Goal: Information Seeking & Learning: Learn about a topic

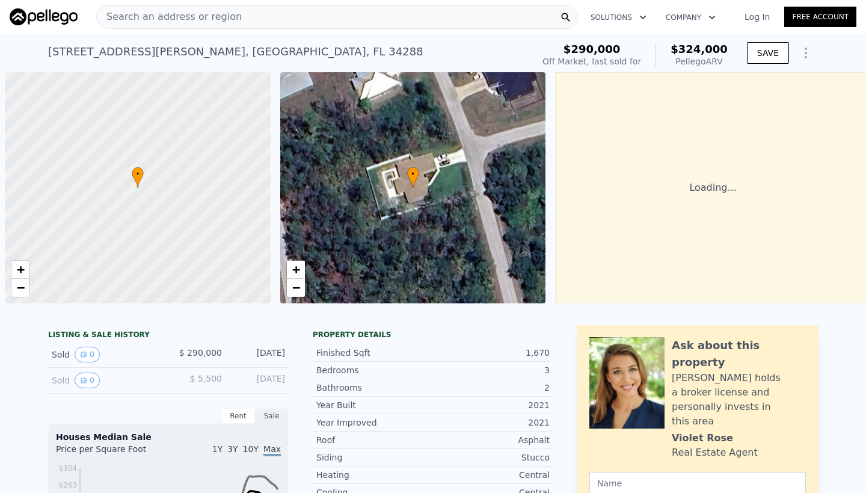
scroll to position [0, 5]
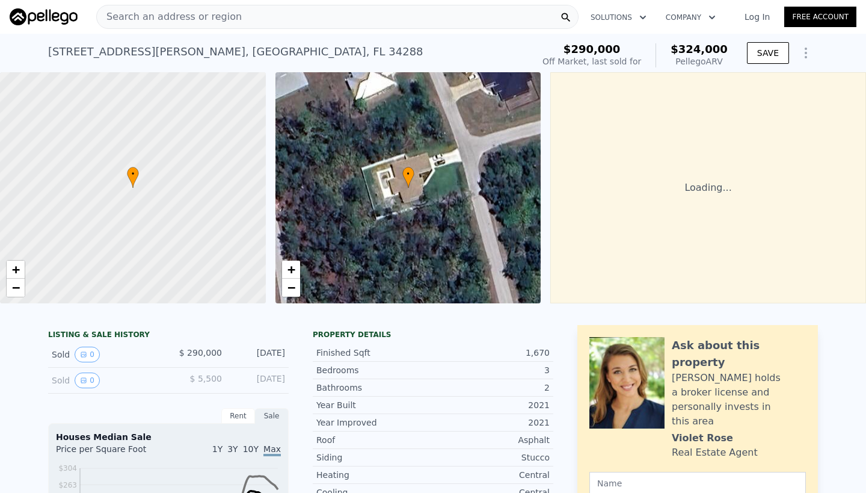
click at [217, 17] on span "Search an address or region" at bounding box center [169, 17] width 145 height 14
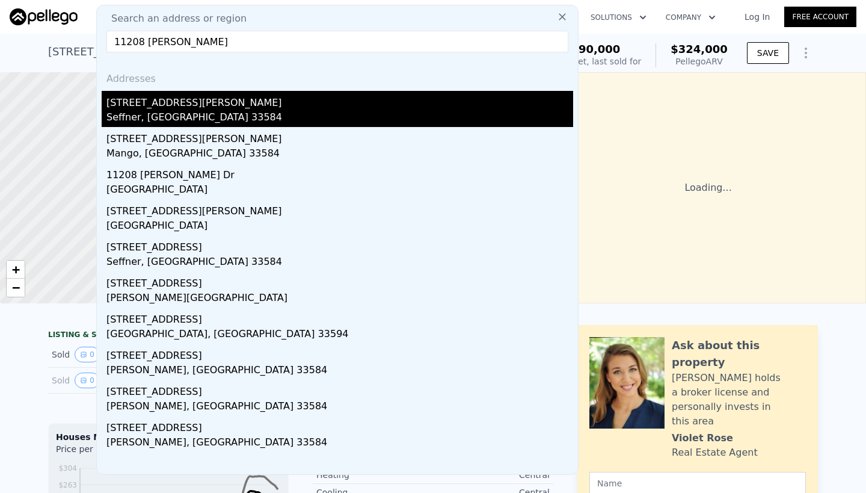
type input "11208 [PERSON_NAME]"
click at [170, 113] on div "Seffner, [GEOGRAPHIC_DATA] 33584" at bounding box center [339, 118] width 467 height 17
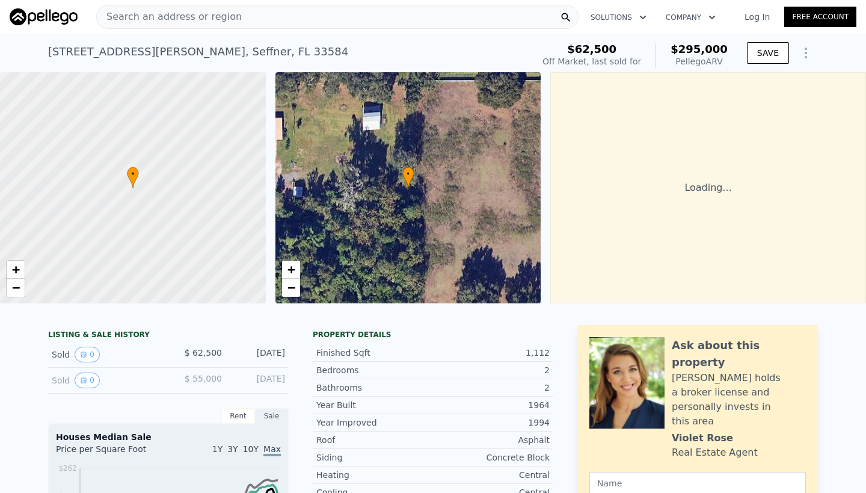
click at [78, 51] on div "[STREET_ADDRESS][PERSON_NAME]" at bounding box center [198, 51] width 300 height 17
click at [118, 9] on div "Search an address or region" at bounding box center [169, 16] width 145 height 23
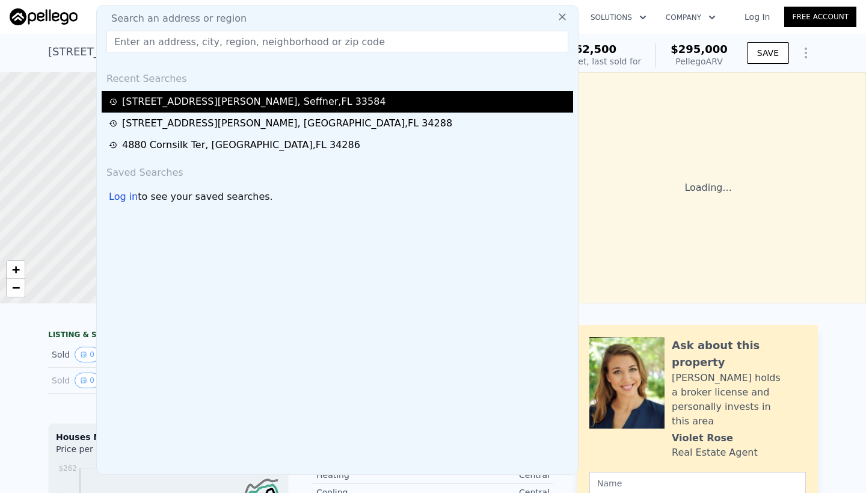
click at [157, 103] on div "[STREET_ADDRESS][PERSON_NAME]" at bounding box center [254, 101] width 264 height 14
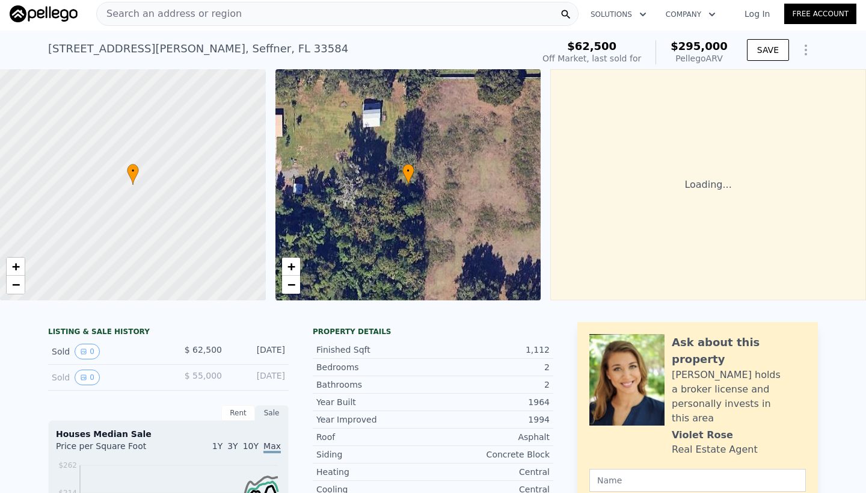
scroll to position [4, 0]
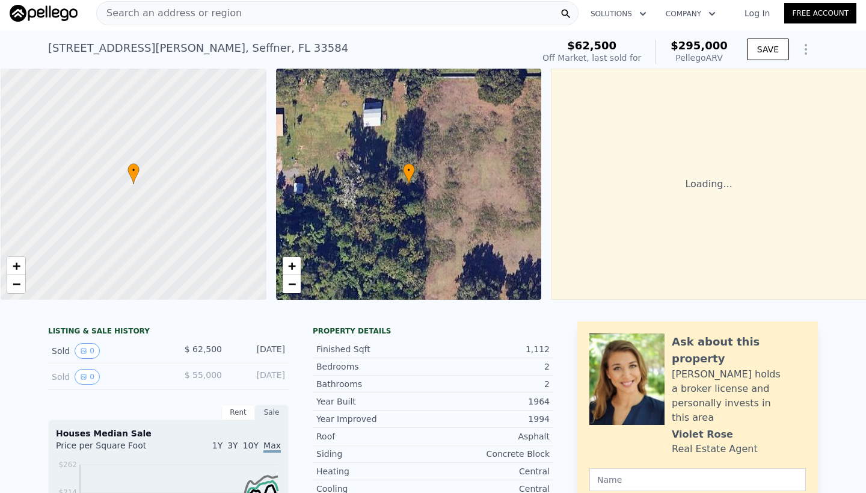
click at [165, 11] on span "Search an address or region" at bounding box center [169, 13] width 145 height 14
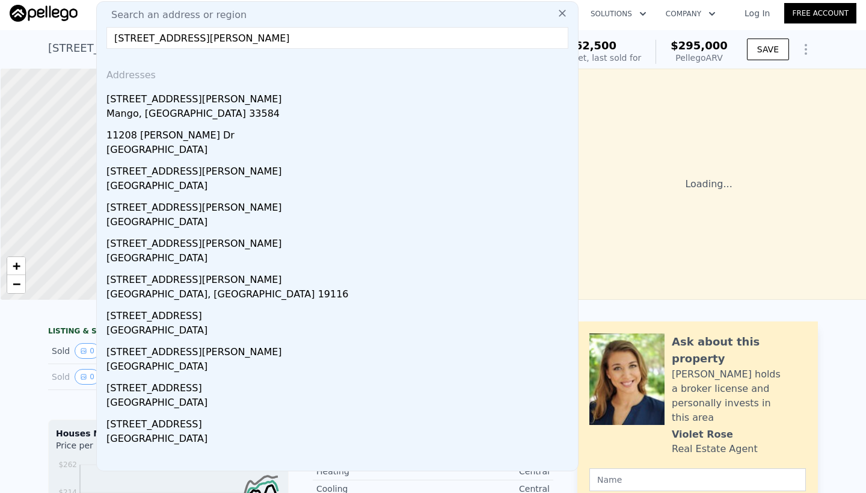
scroll to position [0, 5]
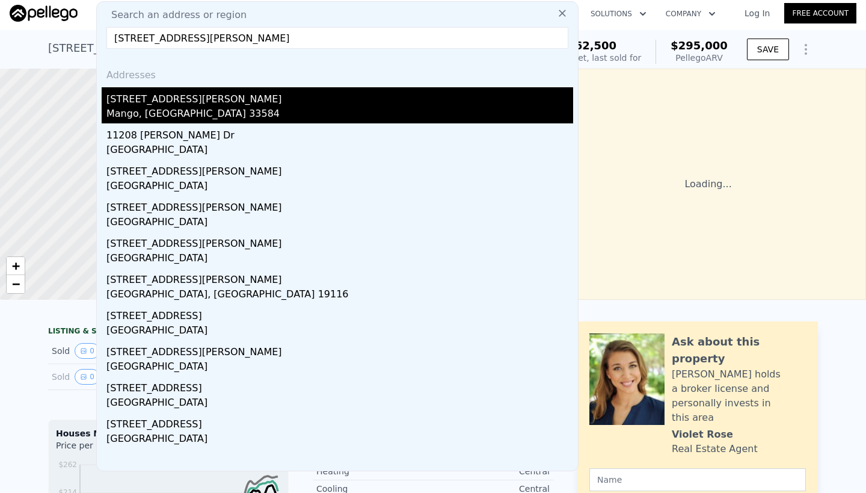
type input "[STREET_ADDRESS][PERSON_NAME]"
click at [158, 106] on div "[STREET_ADDRESS][PERSON_NAME]" at bounding box center [339, 96] width 467 height 19
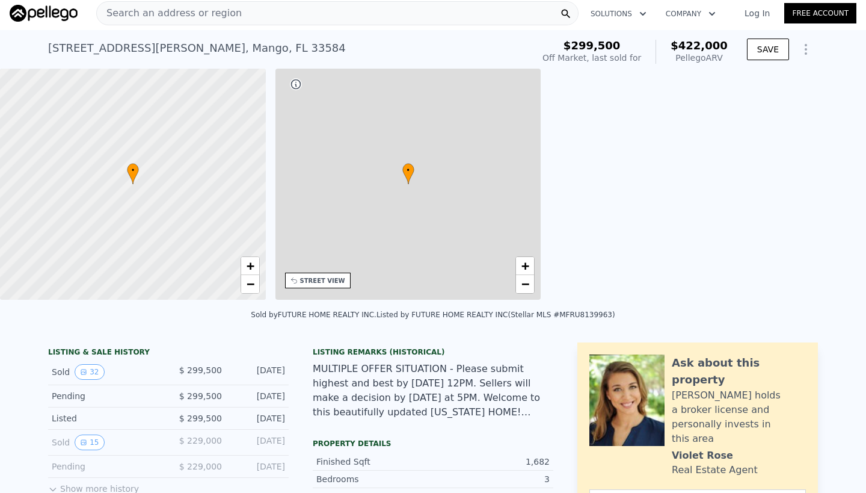
type input "$ 422,000"
type input "5"
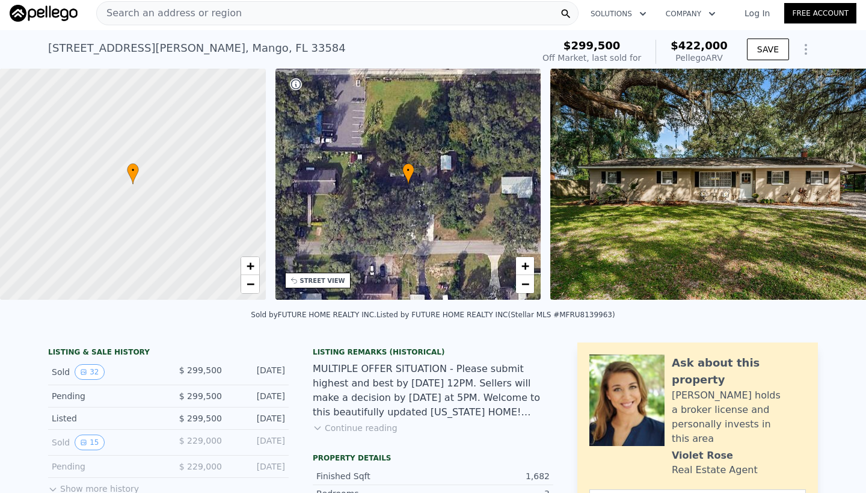
type input "3"
type input "2"
type input "1224"
type input "1658"
type input "7700"
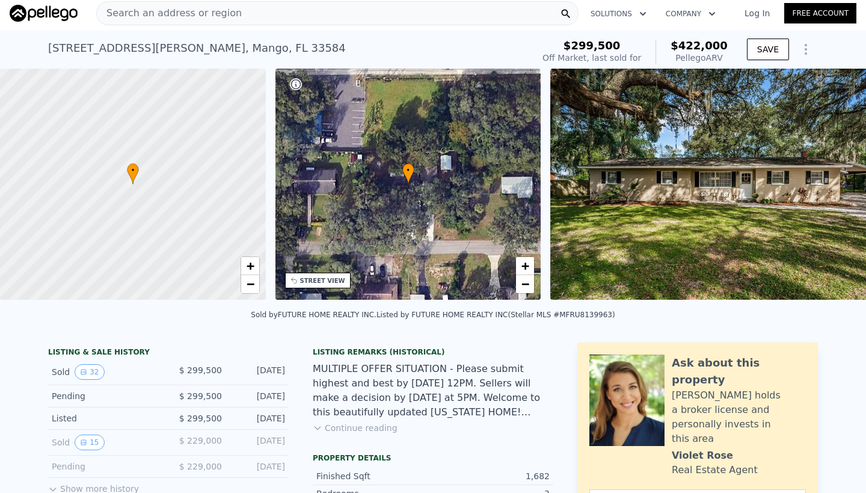
type input "15358"
type input "$ 74,939"
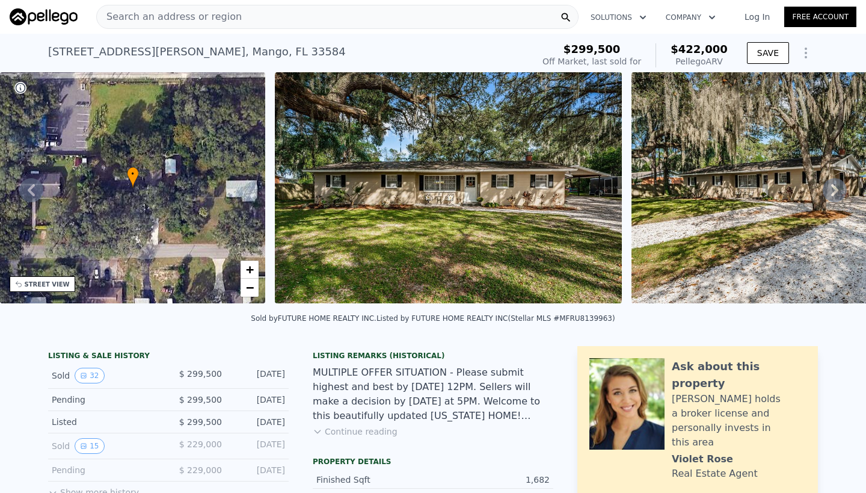
click at [196, 15] on span "Search an address or region" at bounding box center [169, 17] width 145 height 14
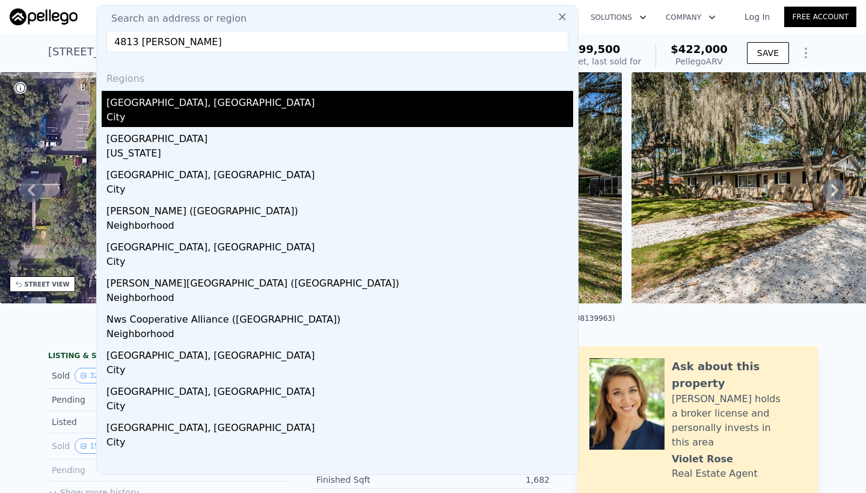
type input "4813 [PERSON_NAME]"
click at [167, 105] on div "[GEOGRAPHIC_DATA], [GEOGRAPHIC_DATA]" at bounding box center [339, 100] width 467 height 19
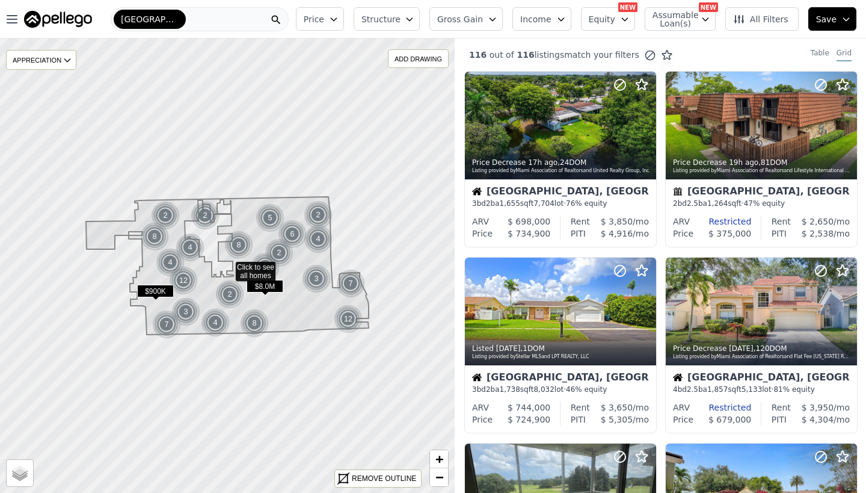
click at [187, 21] on div "[GEOGRAPHIC_DATA]" at bounding box center [200, 19] width 178 height 24
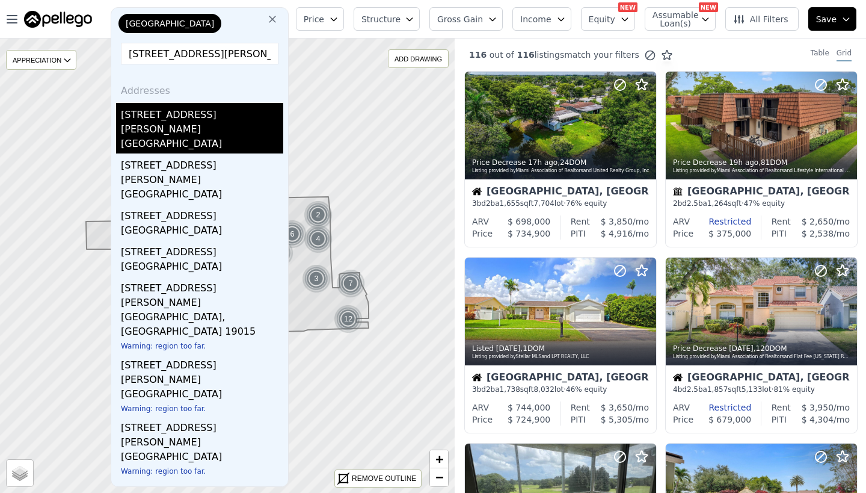
type input "[STREET_ADDRESS][PERSON_NAME]"
click at [212, 137] on div "[GEOGRAPHIC_DATA]" at bounding box center [202, 145] width 162 height 17
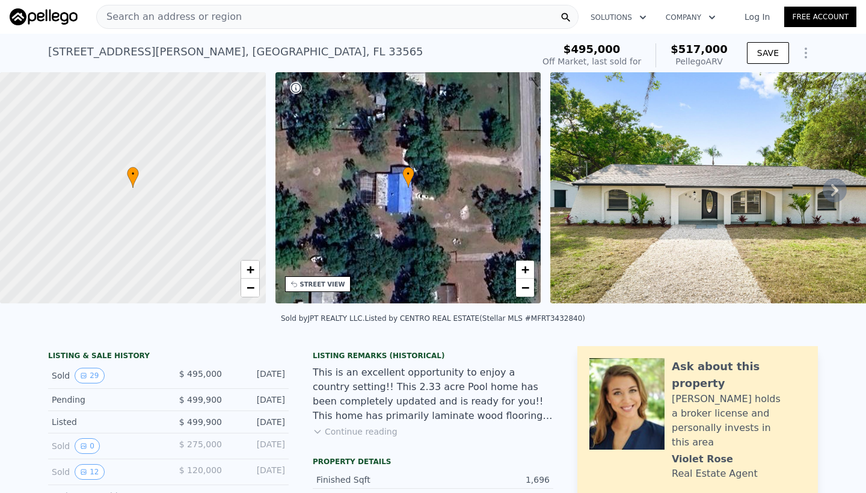
drag, startPoint x: 50, startPoint y: 50, endPoint x: 237, endPoint y: 43, distance: 187.2
click at [237, 43] on div "[STREET_ADDRESS][PERSON_NAME] Sold [DATE] for $495k (~ARV $517k )" at bounding box center [288, 56] width 480 height 34
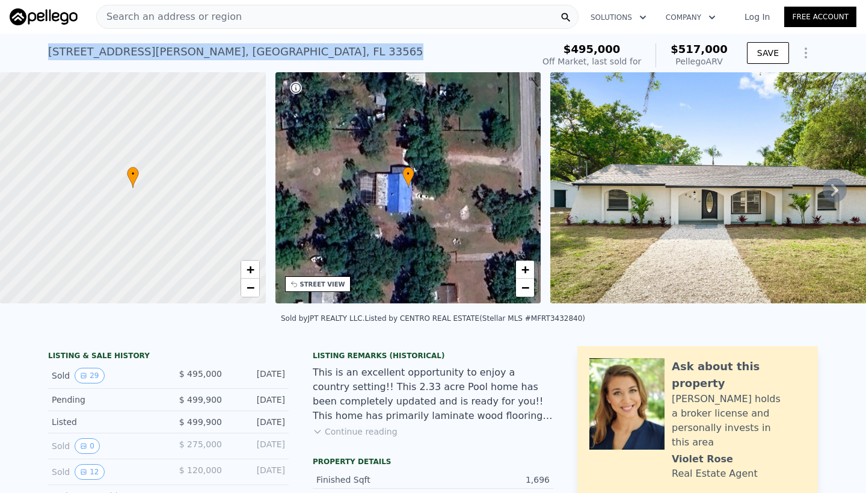
drag, startPoint x: 49, startPoint y: 49, endPoint x: 298, endPoint y: 55, distance: 249.1
click at [298, 55] on div "[STREET_ADDRESS][PERSON_NAME] Sold [DATE] for $495k (~ARV $517k )" at bounding box center [288, 56] width 480 height 34
copy div "[STREET_ADDRESS][PERSON_NAME] Sold [DATE] for $495k (~ARV $517k )"
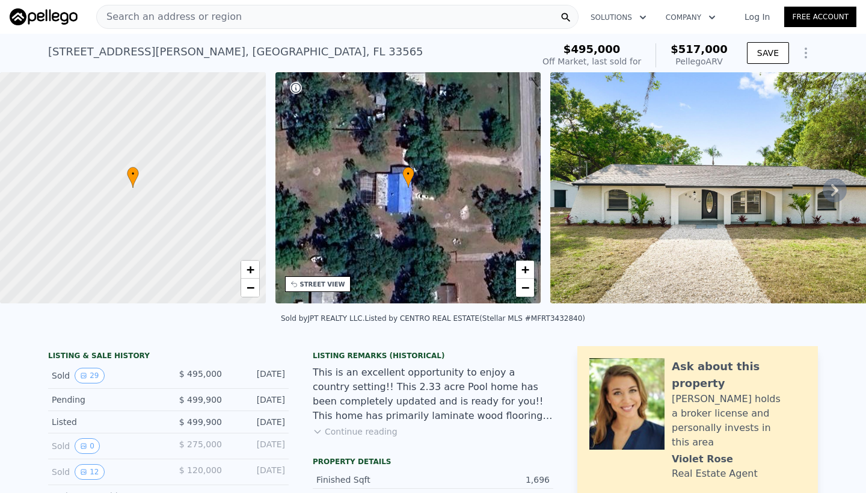
click at [141, 14] on span "Search an address or region" at bounding box center [169, 17] width 145 height 14
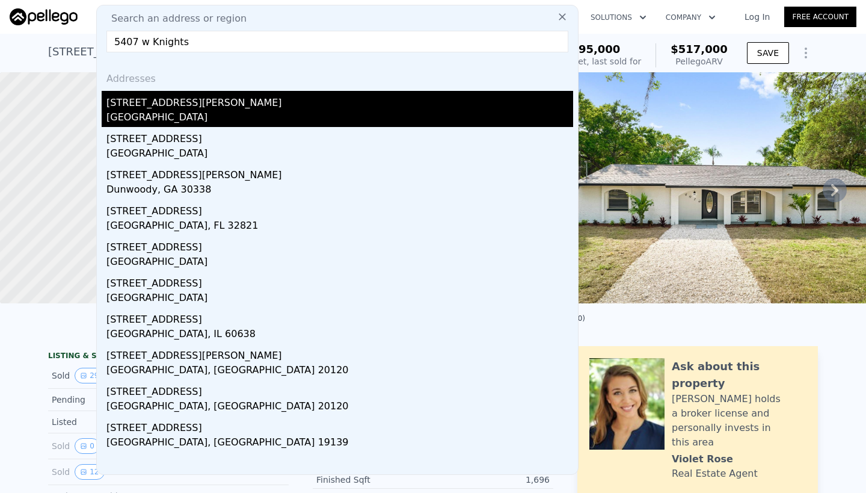
type input "5407 w Knights"
click at [166, 104] on div "[STREET_ADDRESS][PERSON_NAME]" at bounding box center [339, 100] width 467 height 19
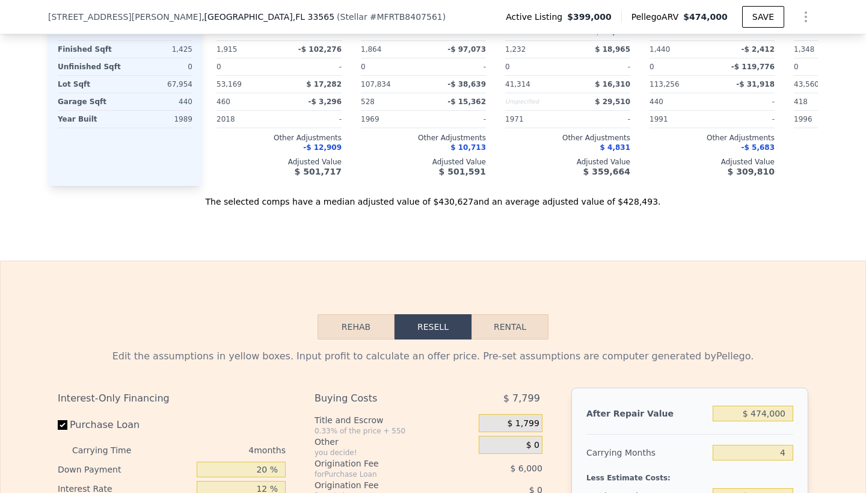
scroll to position [1475, 0]
click at [517, 334] on button "Rental" at bounding box center [510, 325] width 77 height 25
select select "30"
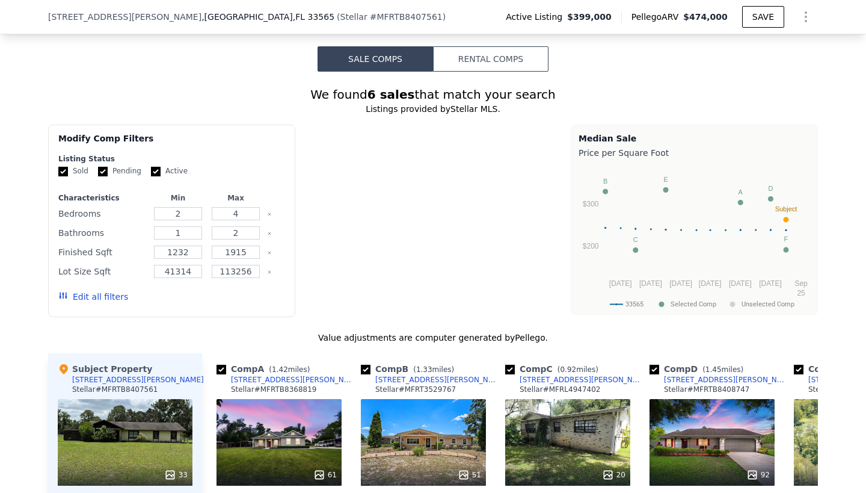
scroll to position [935, 0]
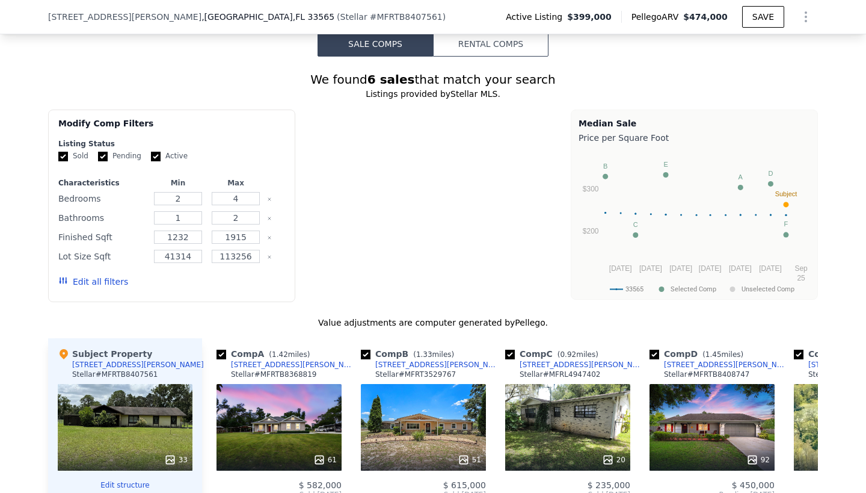
click at [476, 57] on button "Rental Comps" at bounding box center [491, 43] width 116 height 25
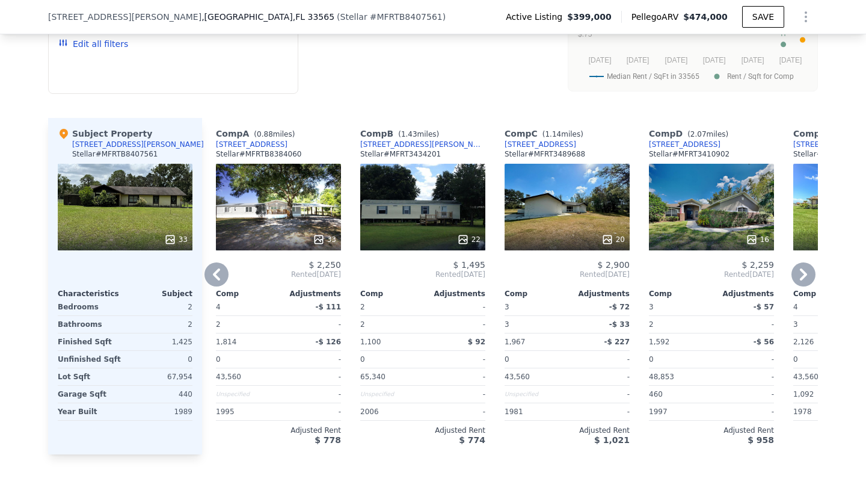
scroll to position [1145, 0]
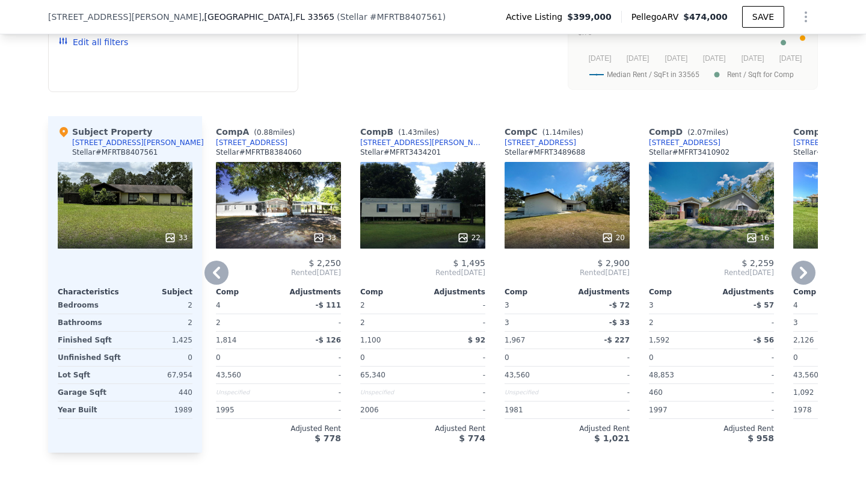
click at [562, 227] on div "20" at bounding box center [567, 205] width 125 height 87
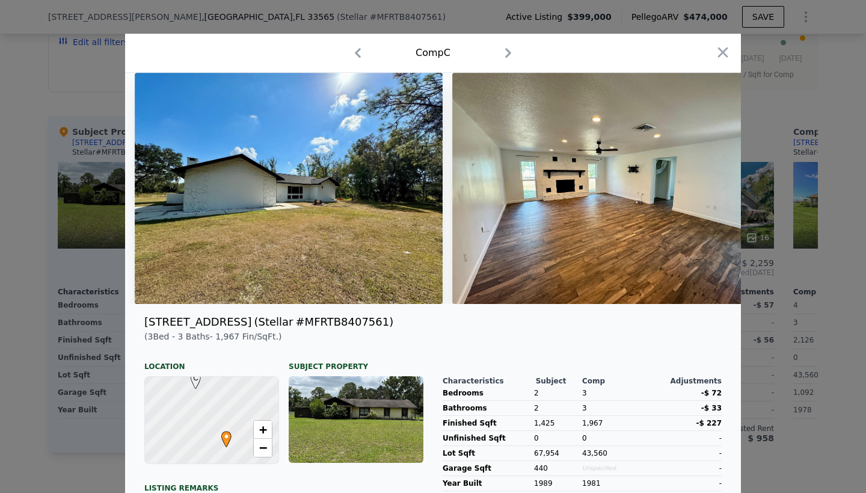
click at [312, 226] on img at bounding box center [289, 188] width 308 height 231
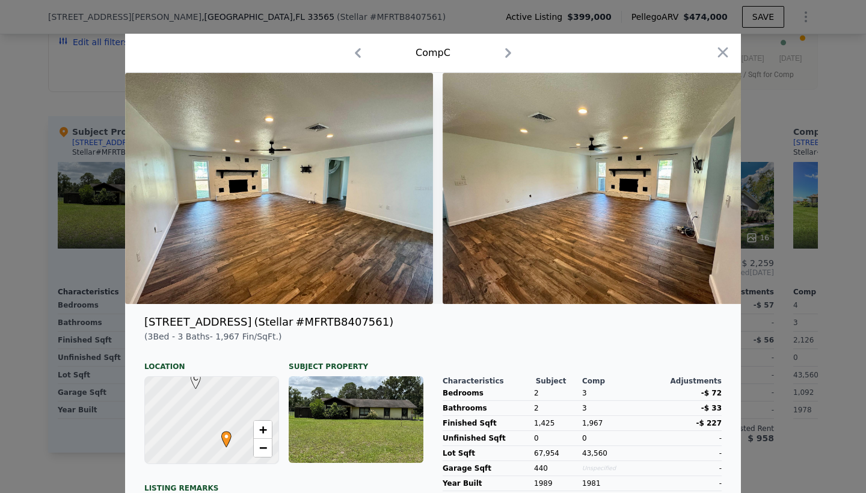
scroll to position [0, 396]
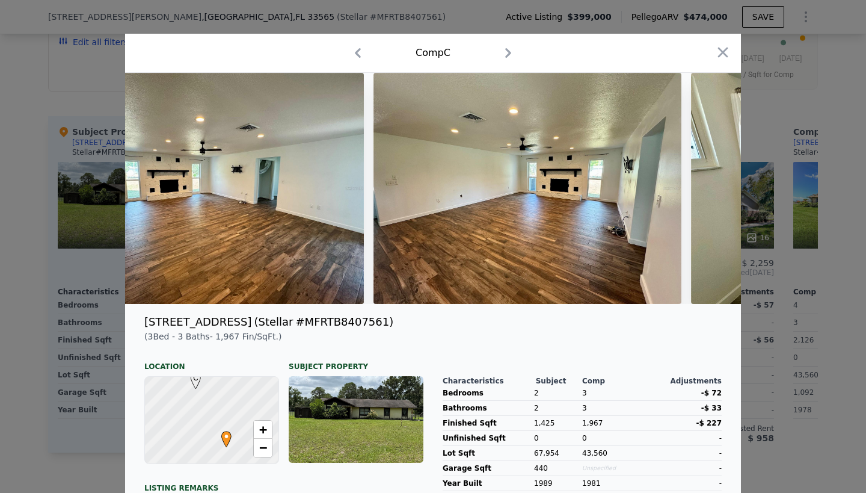
click at [508, 221] on img at bounding box center [528, 188] width 308 height 231
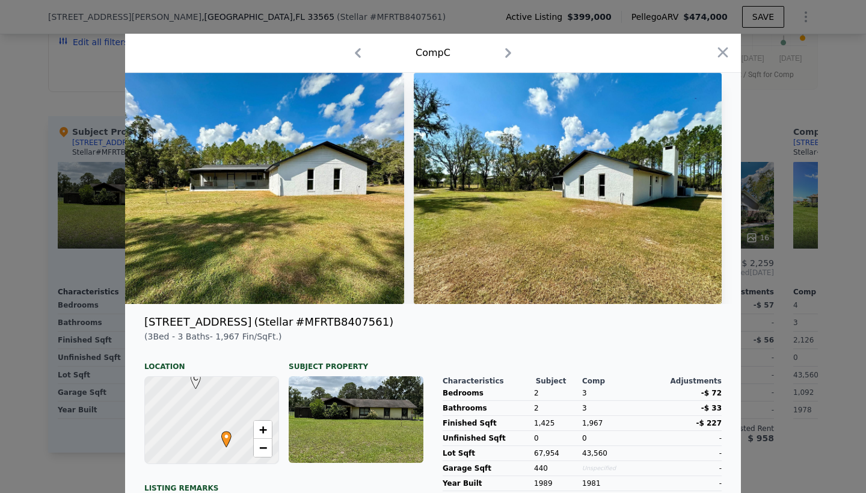
scroll to position [0, 0]
click at [720, 50] on icon "button" at bounding box center [723, 52] width 17 height 17
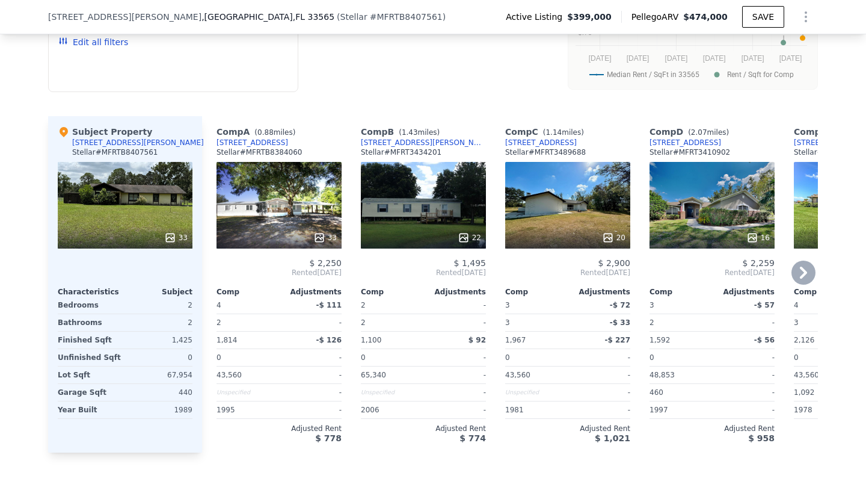
click at [256, 232] on div "33" at bounding box center [279, 205] width 125 height 87
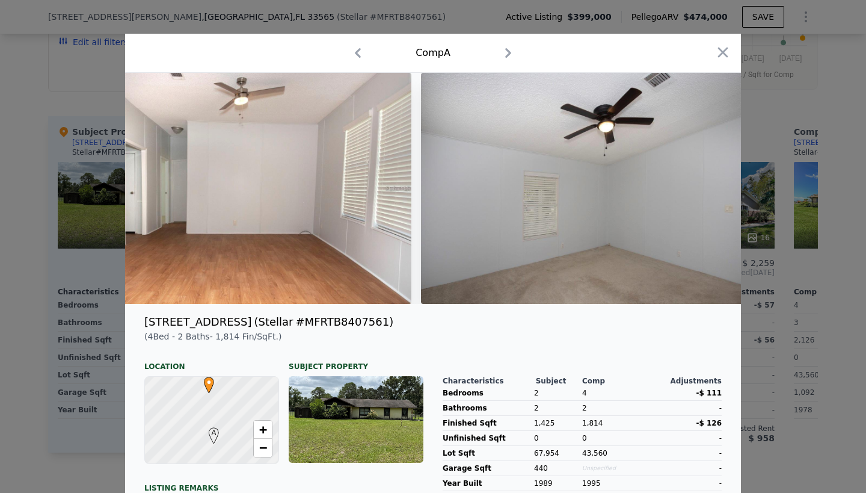
scroll to position [0, 5936]
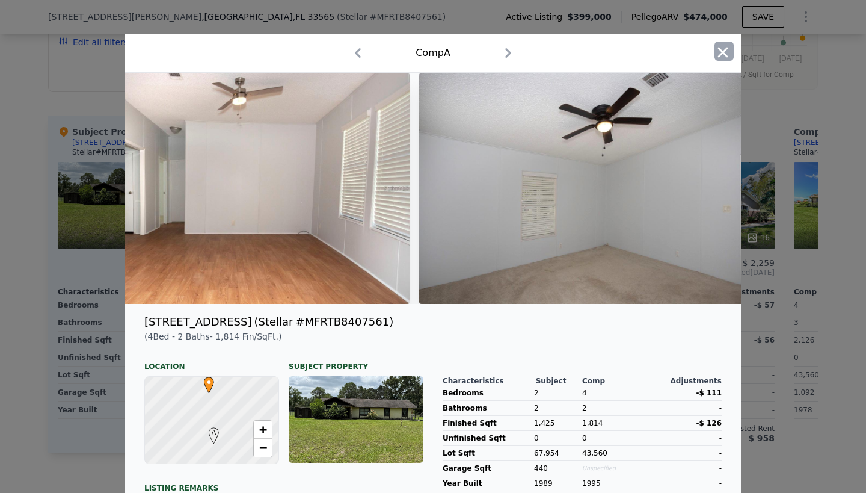
click at [723, 51] on icon "button" at bounding box center [723, 52] width 10 height 10
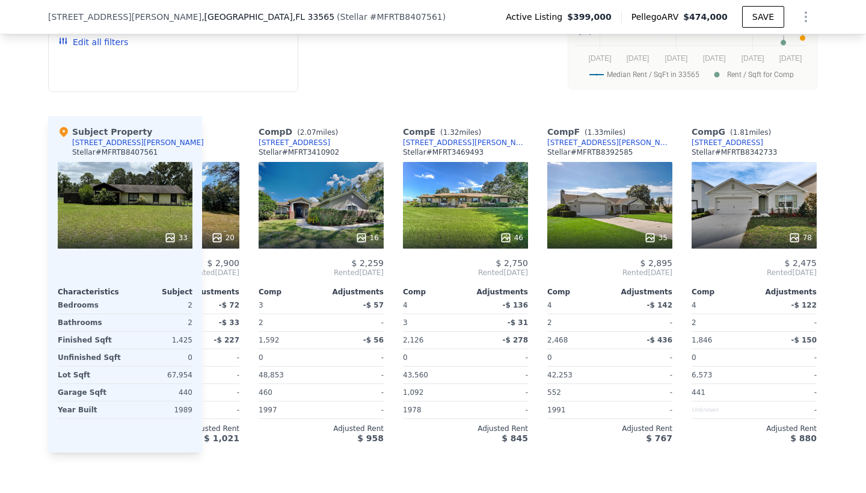
scroll to position [0, 392]
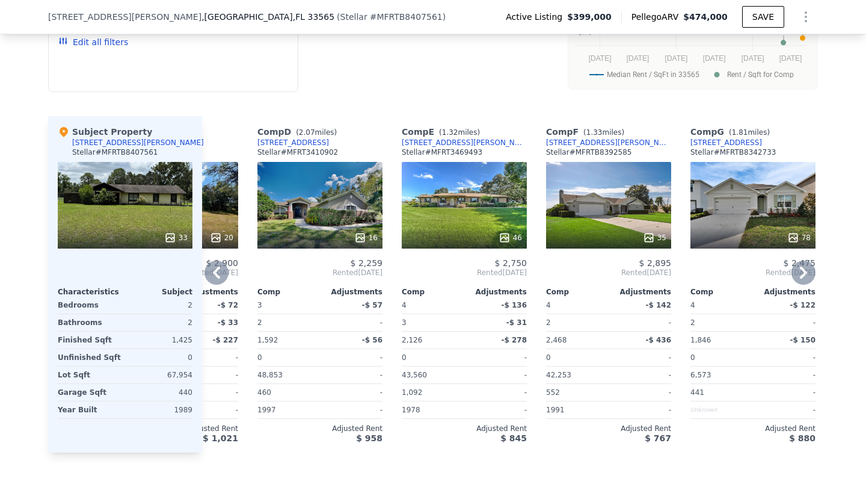
click at [618, 224] on div "35" at bounding box center [608, 205] width 125 height 87
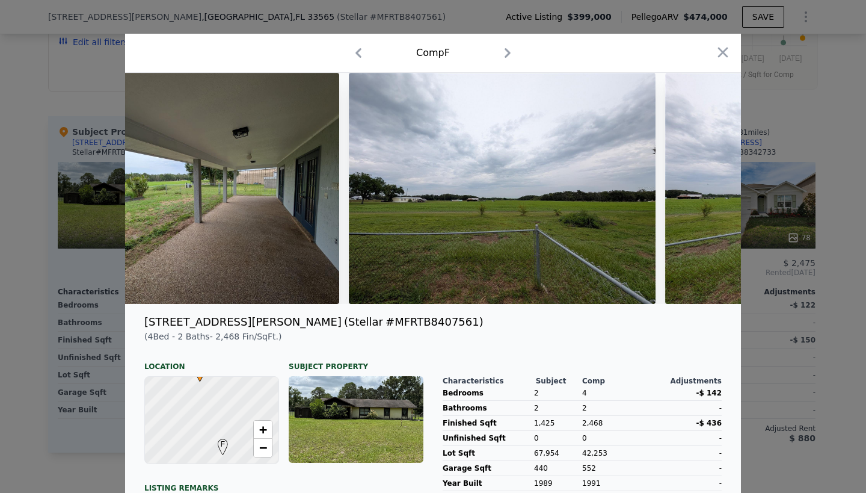
scroll to position [0, 8923]
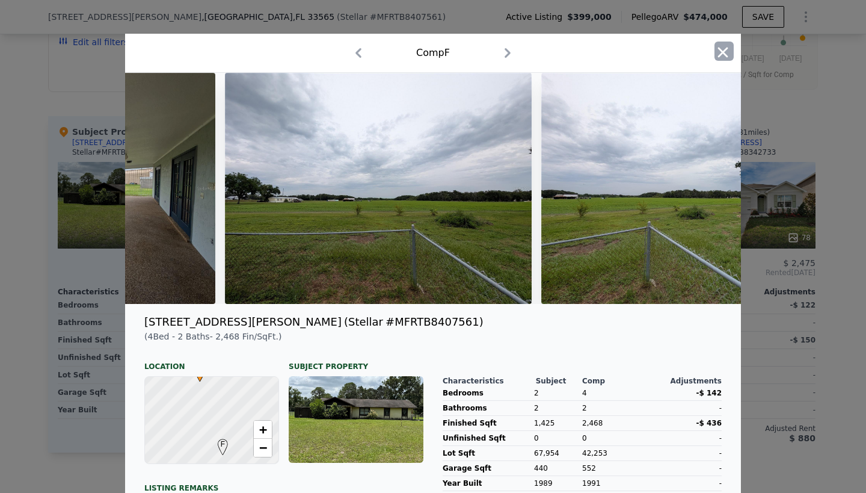
click at [723, 54] on icon "button" at bounding box center [723, 52] width 17 height 17
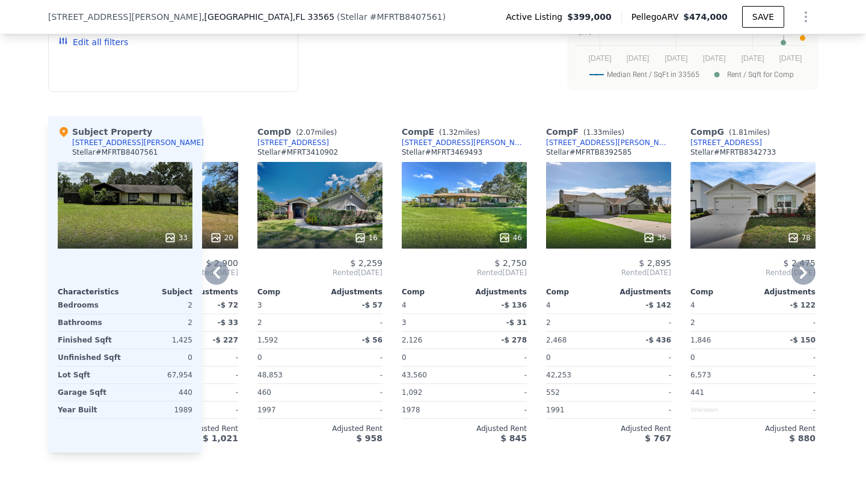
click at [760, 230] on div "78" at bounding box center [753, 205] width 125 height 87
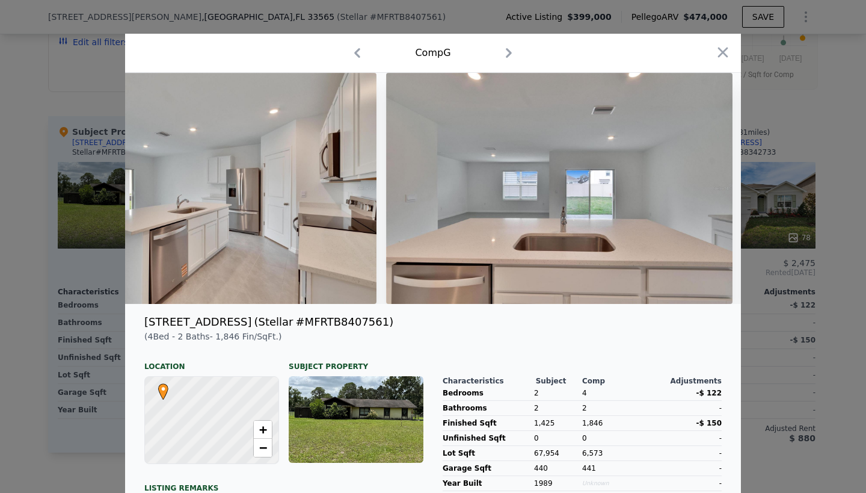
scroll to position [0, 1237]
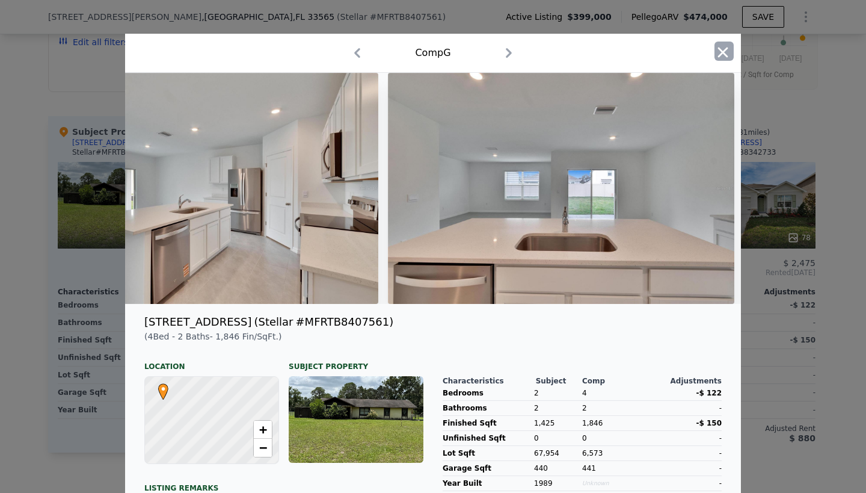
click at [724, 54] on icon "button" at bounding box center [723, 52] width 10 height 10
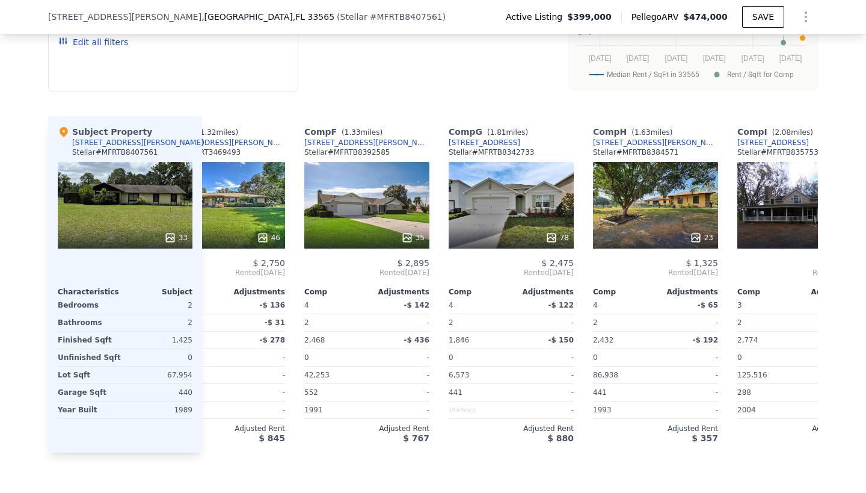
scroll to position [0, 632]
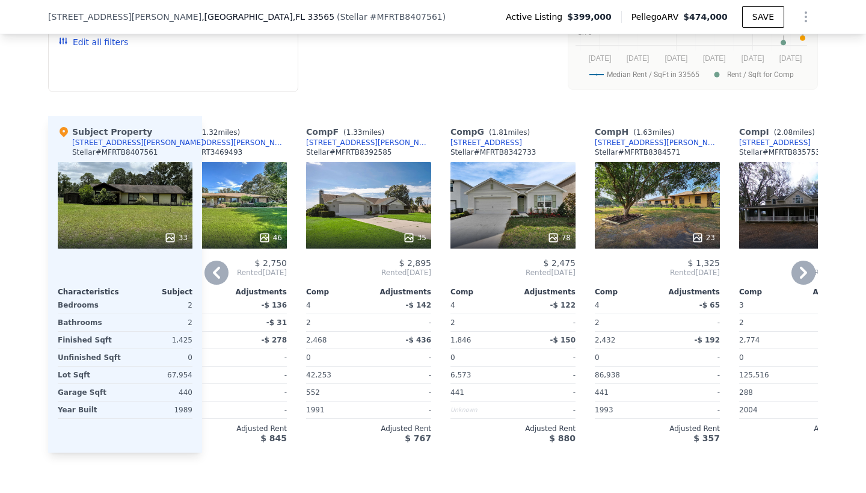
click at [535, 232] on div "78" at bounding box center [513, 205] width 125 height 87
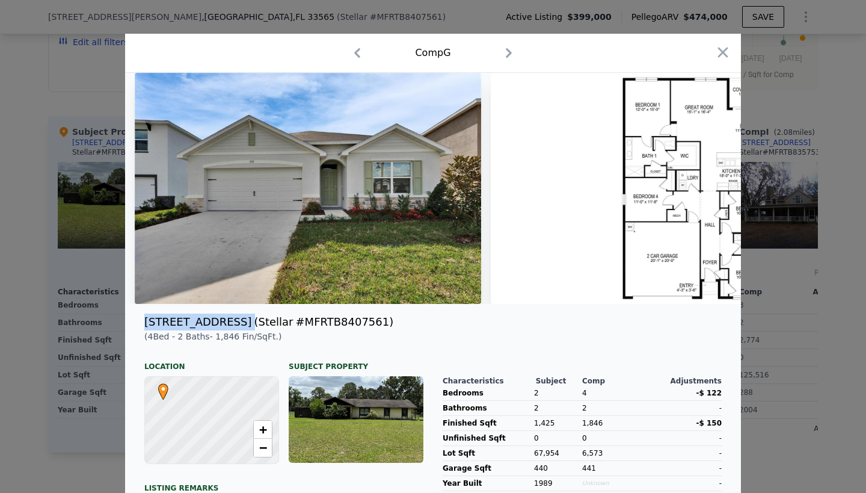
drag, startPoint x: 146, startPoint y: 319, endPoint x: 250, endPoint y: 330, distance: 105.3
click at [250, 330] on div "3513 Thistle Bank Ct ( Stellar # MFRTB8407561 )" at bounding box center [433, 321] width 597 height 17
copy div "[STREET_ADDRESS]"
click at [726, 46] on icon "button" at bounding box center [723, 52] width 17 height 17
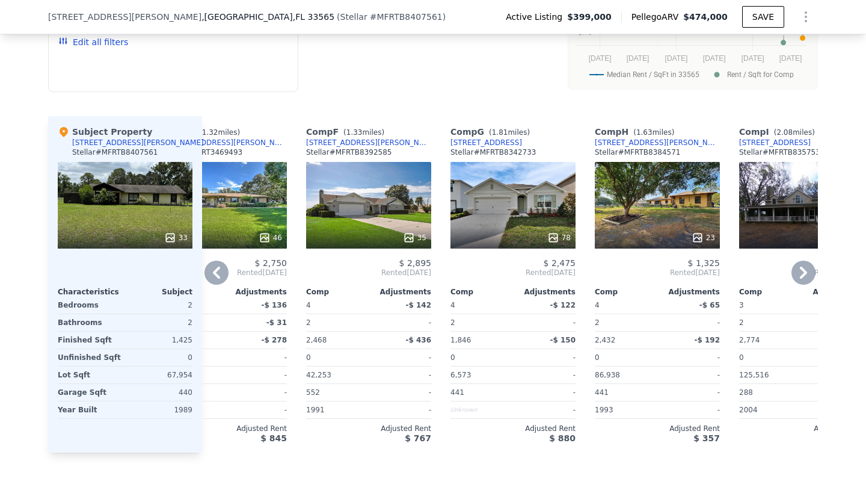
click at [365, 226] on div "35" at bounding box center [368, 205] width 125 height 87
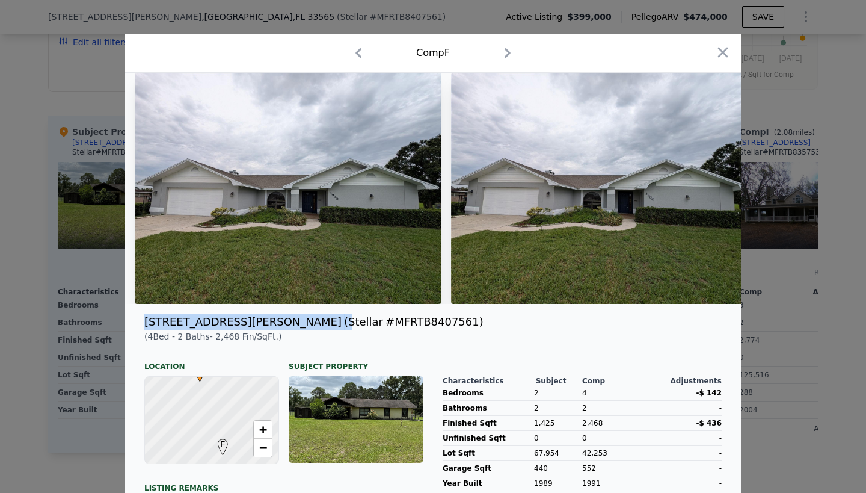
drag, startPoint x: 147, startPoint y: 320, endPoint x: 241, endPoint y: 322, distance: 94.5
click at [241, 322] on div "[STREET_ADDRESS][PERSON_NAME] ( Stellar # MFRTB8407561 )" at bounding box center [433, 321] width 597 height 17
click at [203, 322] on div "[STREET_ADDRESS][PERSON_NAME]" at bounding box center [242, 321] width 197 height 17
drag, startPoint x: 144, startPoint y: 321, endPoint x: 240, endPoint y: 322, distance: 95.7
click at [240, 322] on div "[STREET_ADDRESS][PERSON_NAME] ( Stellar # MFRTB8407561 )" at bounding box center [433, 321] width 597 height 17
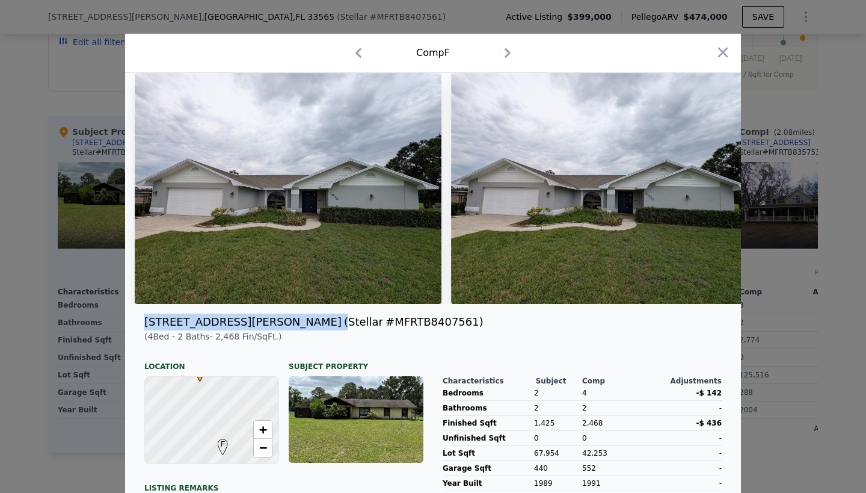
copy div "[STREET_ADDRESS][PERSON_NAME] ("
click at [724, 52] on icon "button" at bounding box center [723, 52] width 17 height 17
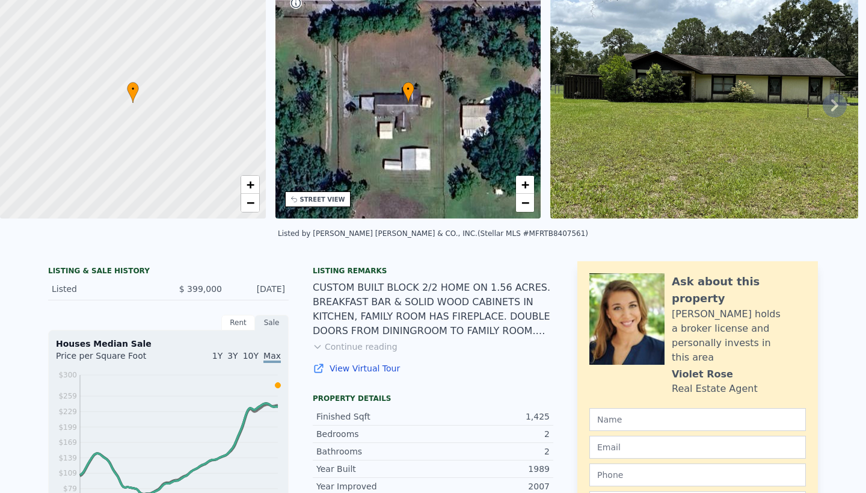
scroll to position [0, 0]
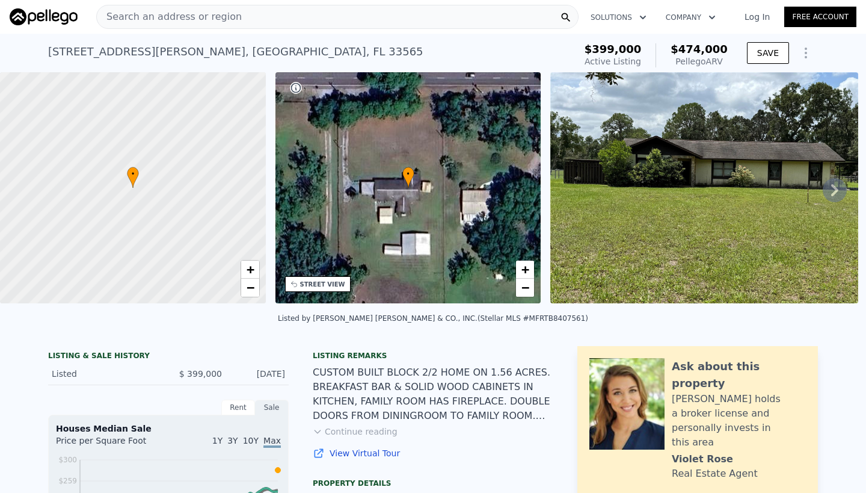
click at [175, 17] on span "Search an address or region" at bounding box center [169, 17] width 145 height 14
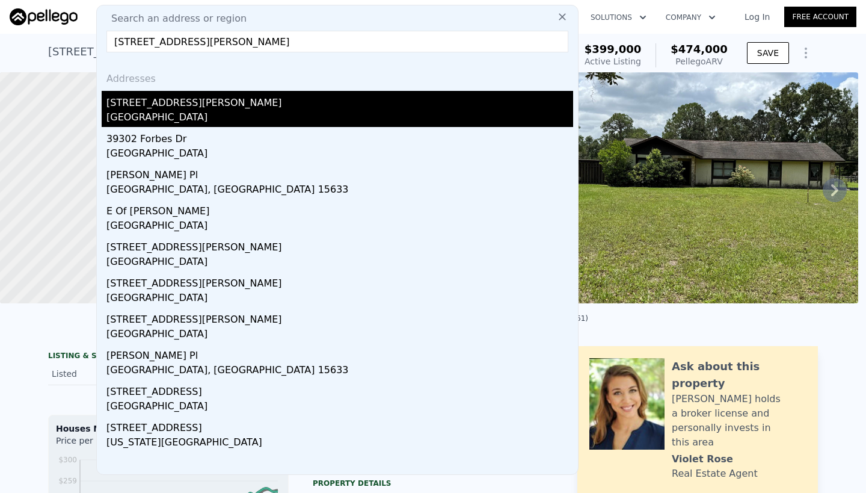
type input "[STREET_ADDRESS][PERSON_NAME]"
click at [147, 106] on div "[STREET_ADDRESS][PERSON_NAME]" at bounding box center [339, 100] width 467 height 19
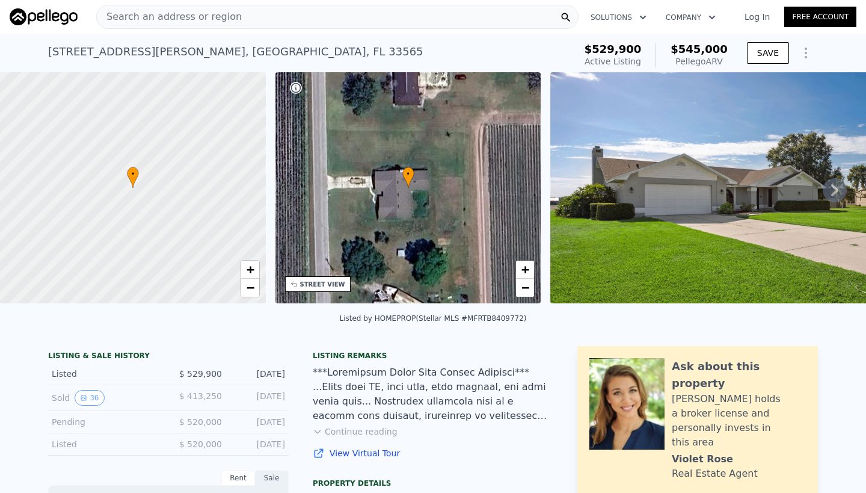
click at [668, 203] on img at bounding box center [723, 187] width 347 height 231
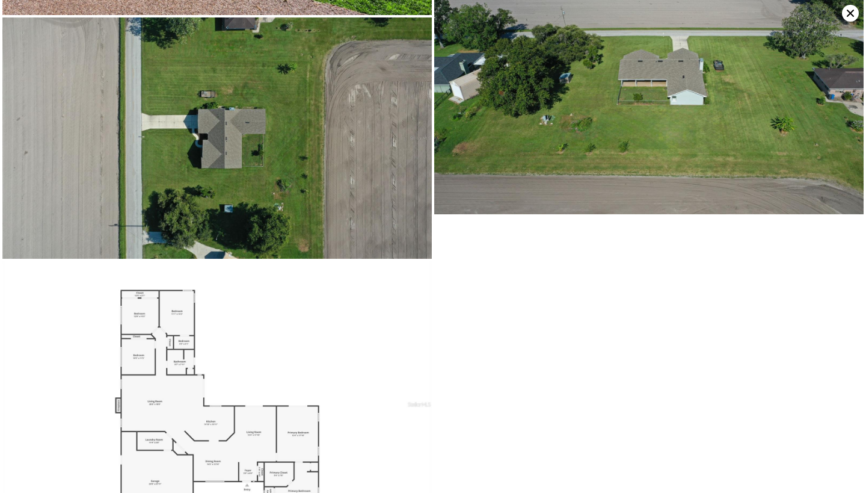
scroll to position [3789, 0]
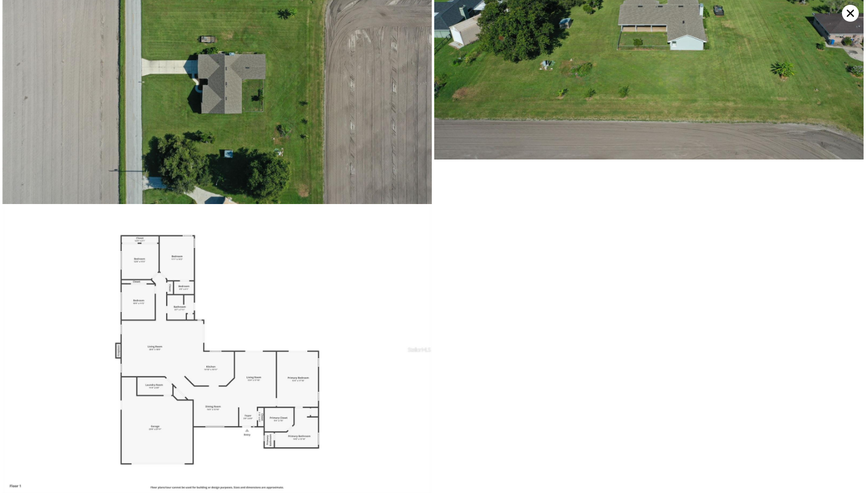
click at [848, 8] on icon at bounding box center [850, 13] width 17 height 17
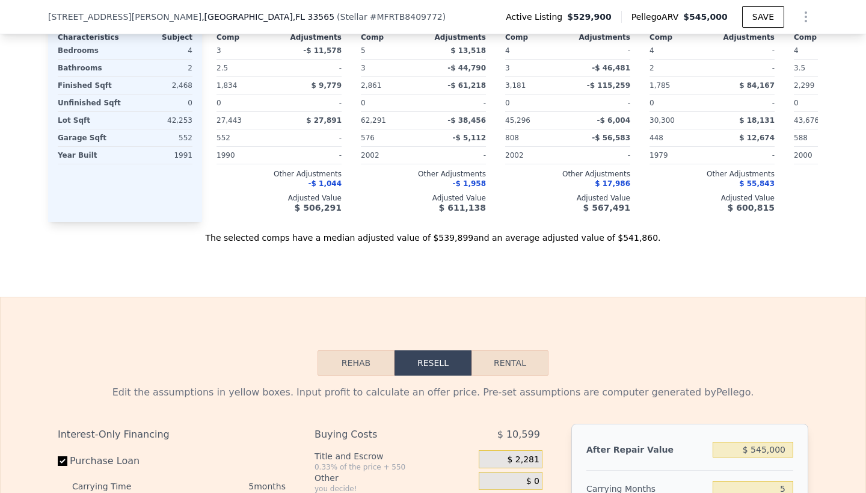
scroll to position [1472, 0]
click at [509, 359] on button "Rental" at bounding box center [510, 362] width 77 height 25
select select "30"
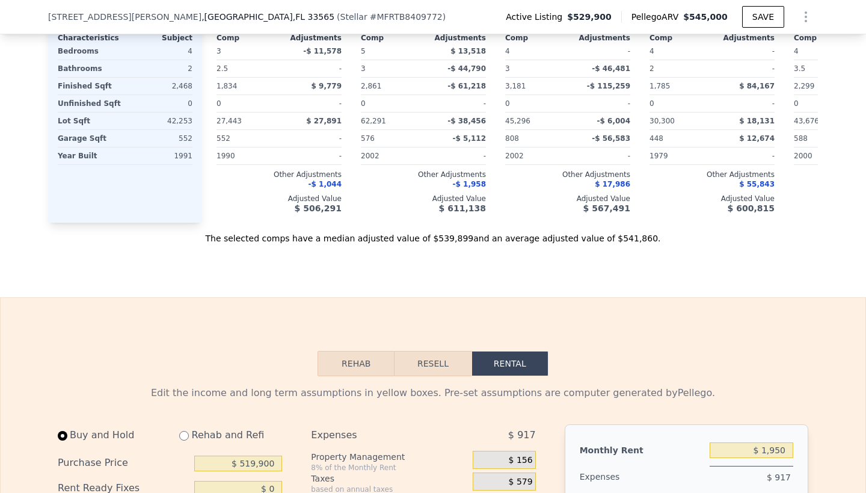
scroll to position [1517, 0]
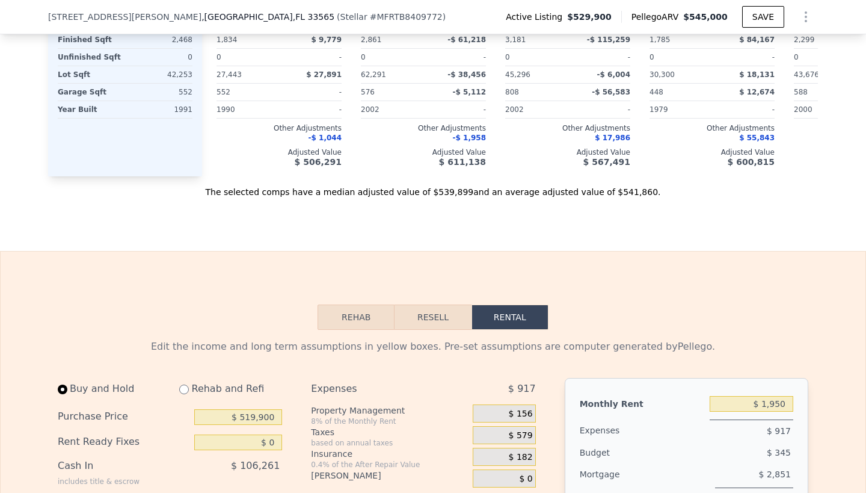
click at [508, 316] on button "Rental" at bounding box center [510, 316] width 77 height 25
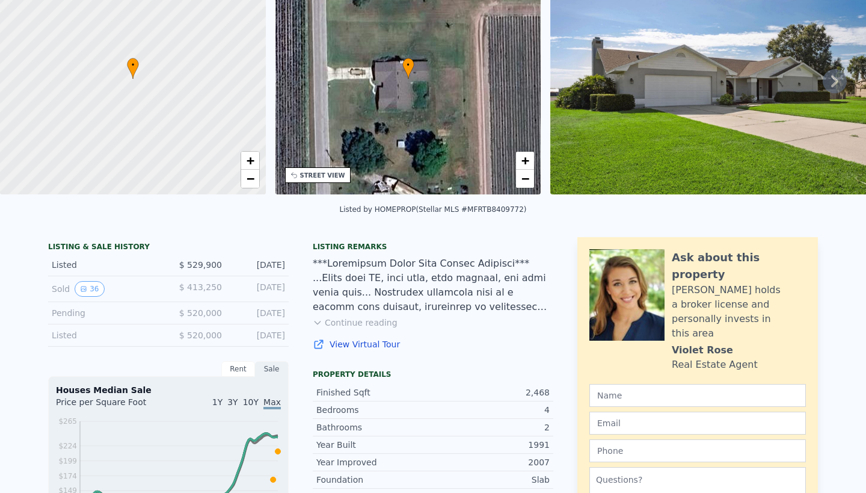
scroll to position [0, 0]
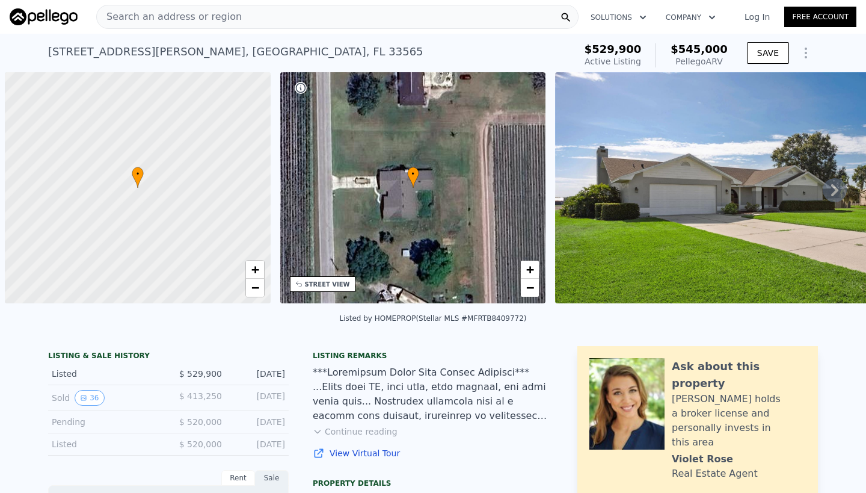
select select "30"
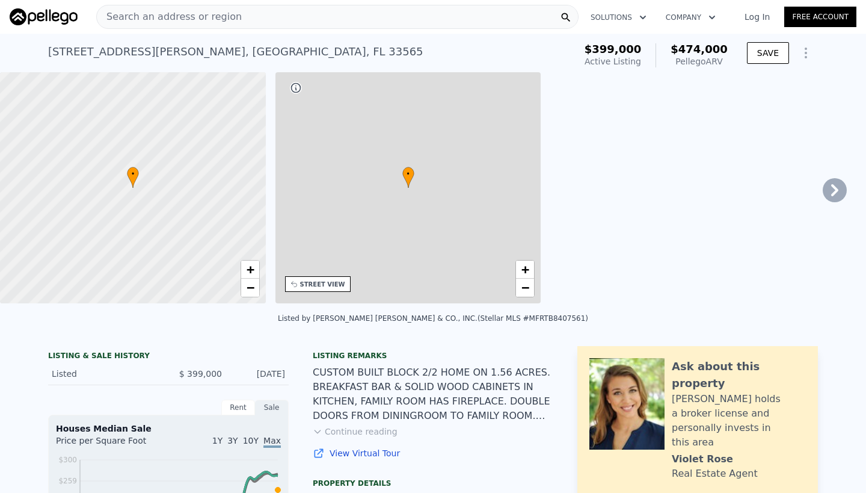
type input "$ 850"
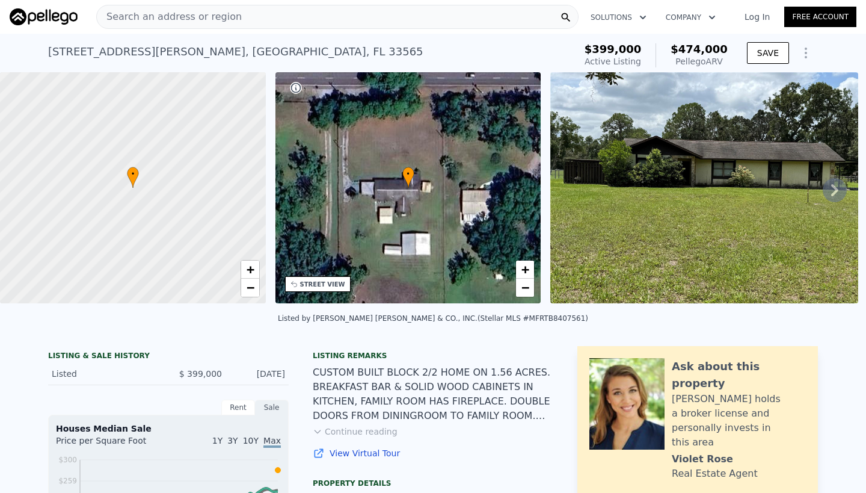
type input "2"
type input "4"
type input "1"
type input "2"
type input "1232"
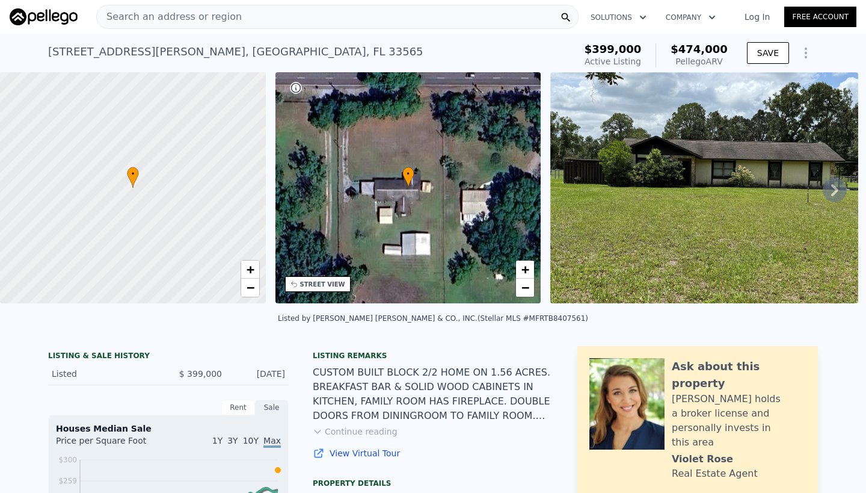
type input "1915"
type input "41314"
type input "113256"
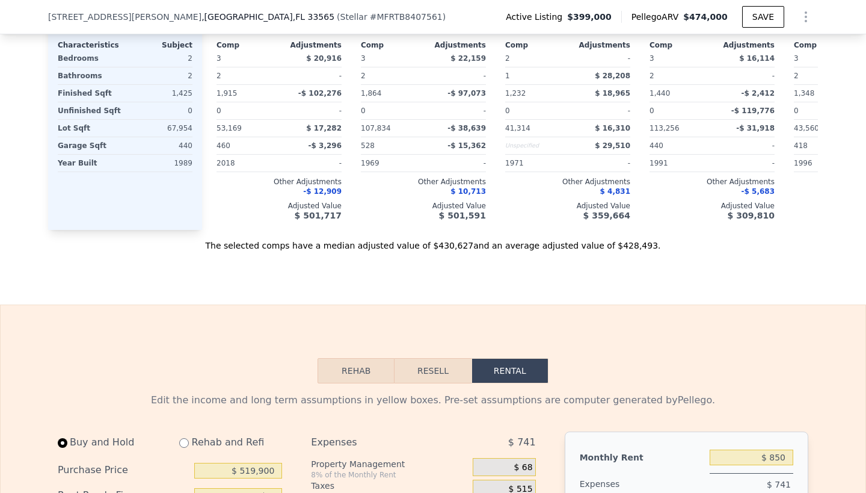
scroll to position [1431, 0]
click at [431, 380] on button "Resell" at bounding box center [433, 369] width 76 height 25
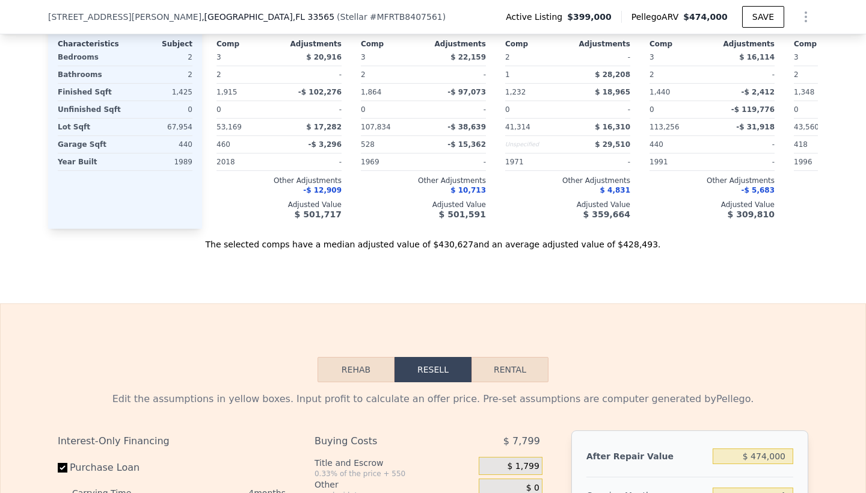
click at [363, 382] on button "Rehab" at bounding box center [356, 369] width 77 height 25
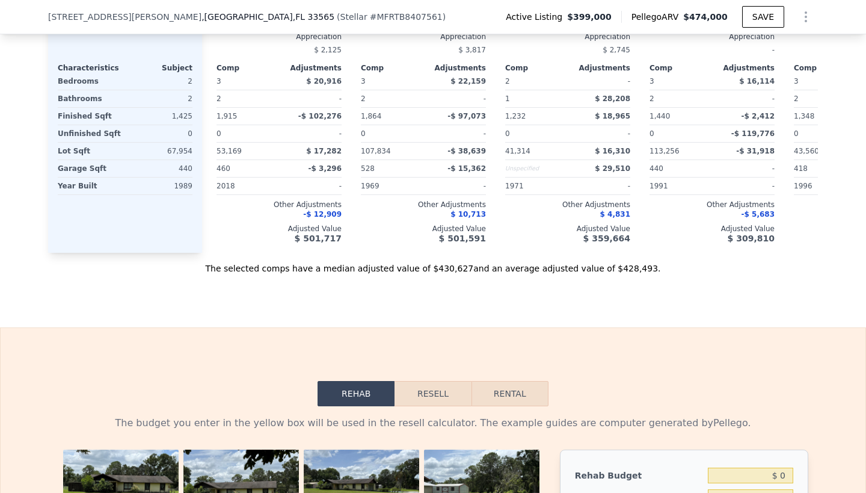
scroll to position [1410, 0]
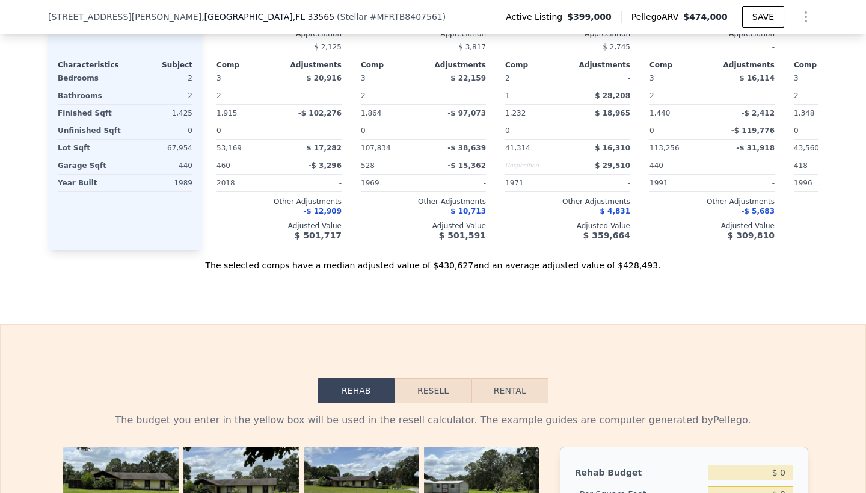
click at [505, 392] on button "Rental" at bounding box center [510, 390] width 77 height 25
select select "30"
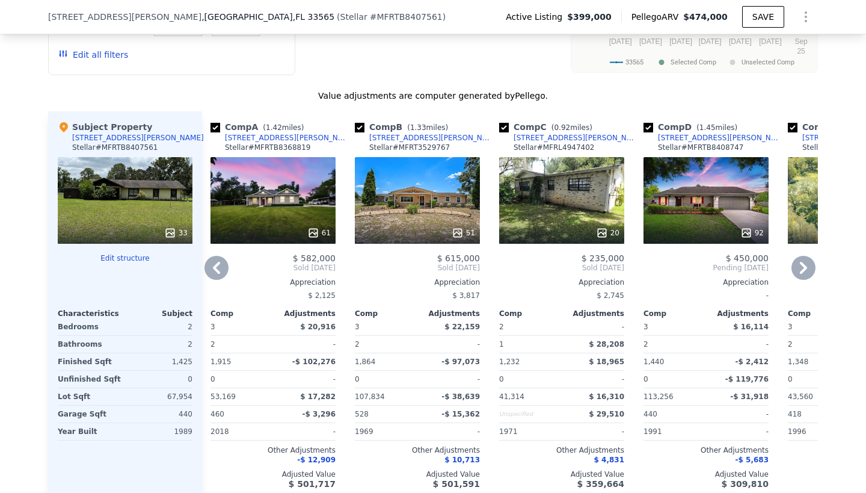
scroll to position [1162, 0]
click at [216, 273] on icon at bounding box center [216, 267] width 7 height 12
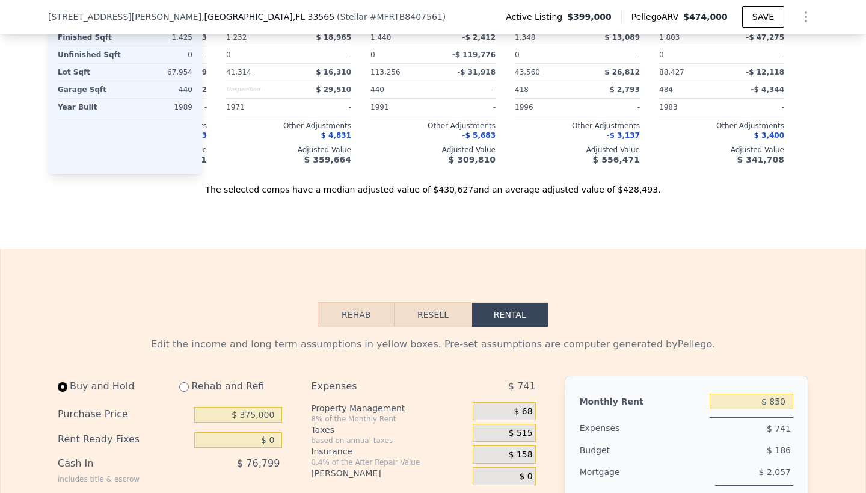
scroll to position [1508, 0]
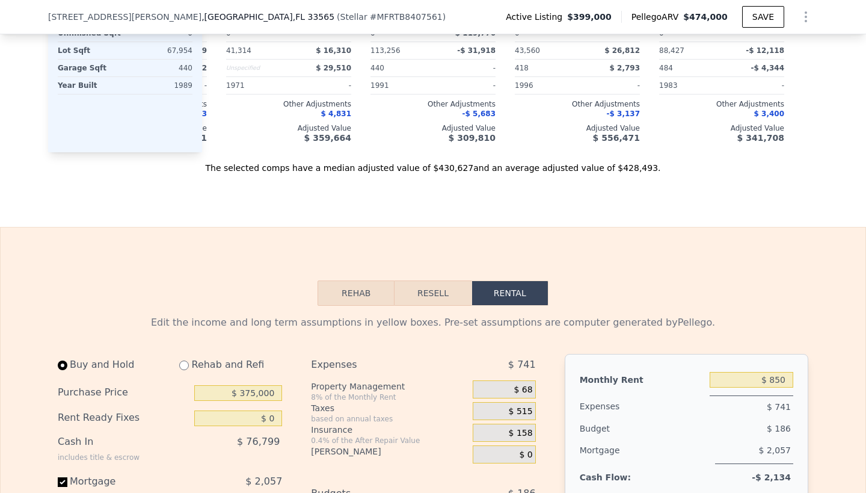
click at [436, 306] on button "Resell" at bounding box center [433, 292] width 76 height 25
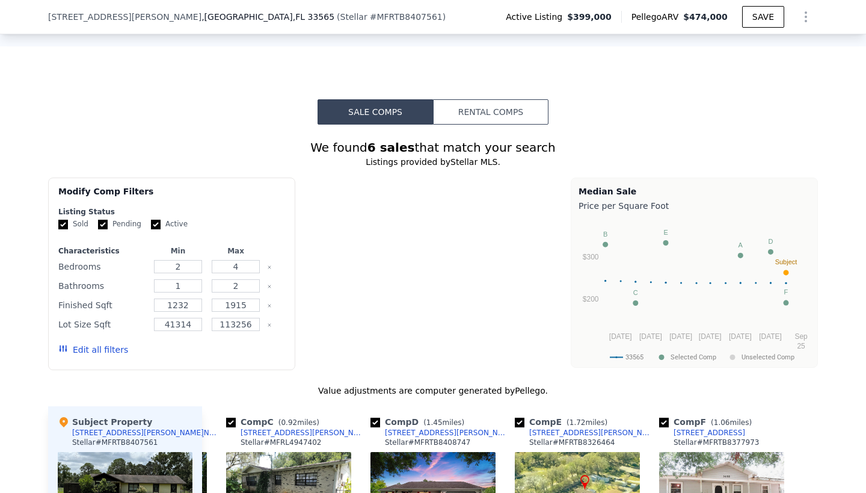
scroll to position [867, 0]
click at [481, 123] on button "Rental Comps" at bounding box center [491, 111] width 116 height 25
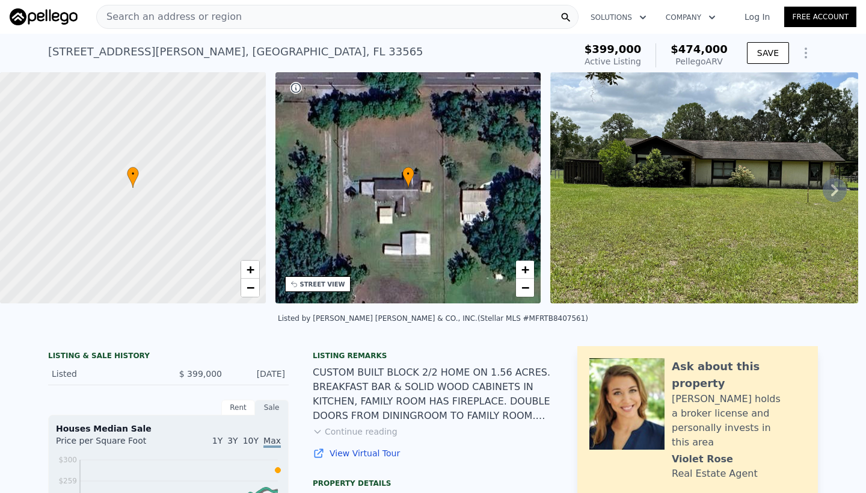
scroll to position [0, 0]
